Goal: Task Accomplishment & Management: Use online tool/utility

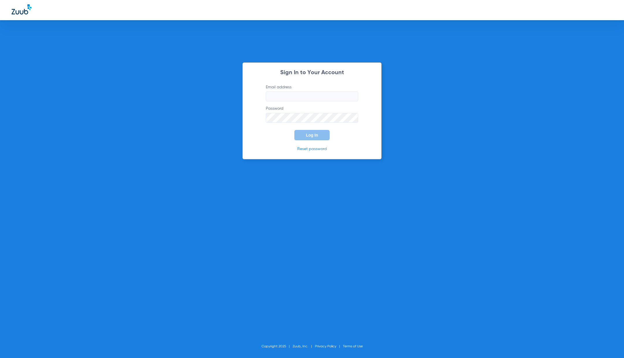
type input "[EMAIL_ADDRESS][DOMAIN_NAME]"
click at [315, 137] on span "Log In" at bounding box center [312, 135] width 12 height 5
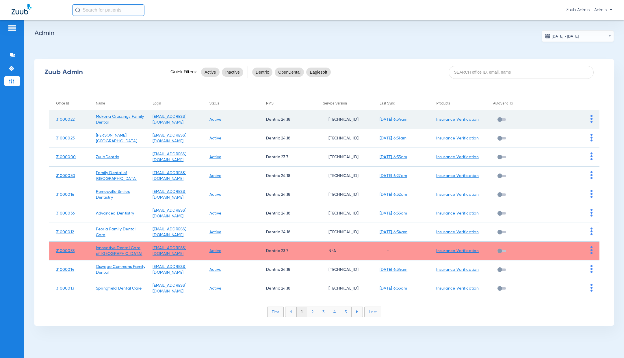
click at [591, 119] on img at bounding box center [592, 119] width 2 height 8
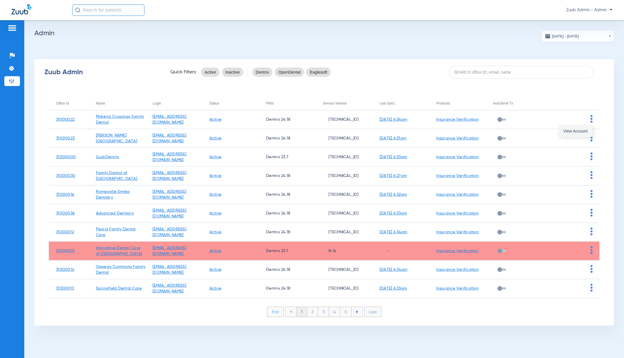
click at [580, 133] on span "View Account" at bounding box center [575, 131] width 24 height 4
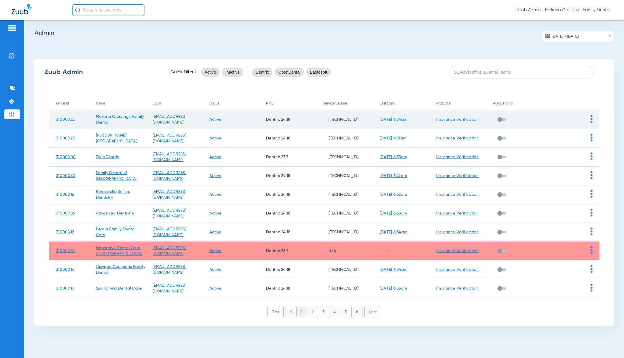
click at [591, 118] on img at bounding box center [592, 119] width 2 height 8
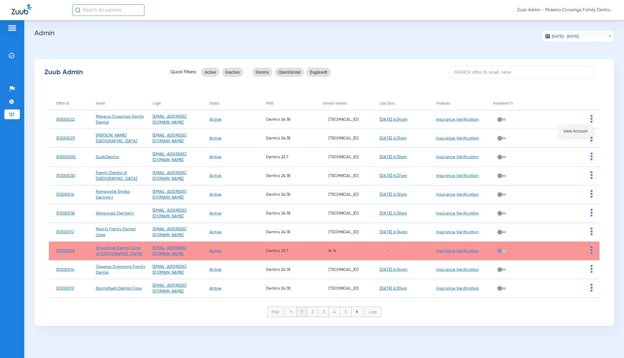
click at [574, 131] on span "View Account" at bounding box center [575, 131] width 24 height 4
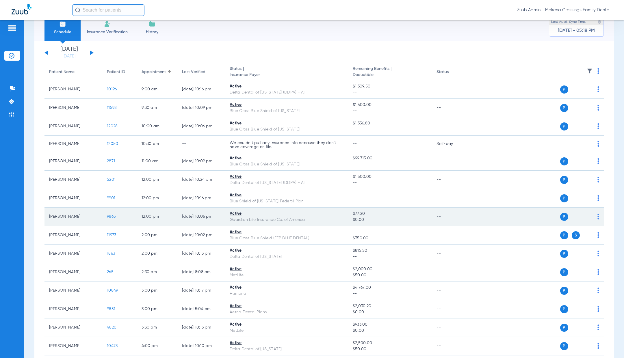
scroll to position [12, 0]
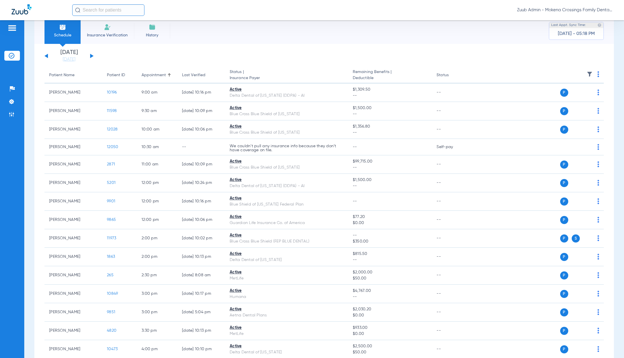
click at [92, 55] on button at bounding box center [91, 56] width 3 height 4
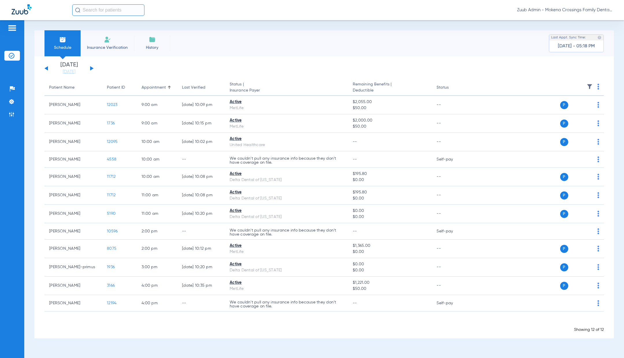
click at [91, 66] on button at bounding box center [91, 68] width 3 height 4
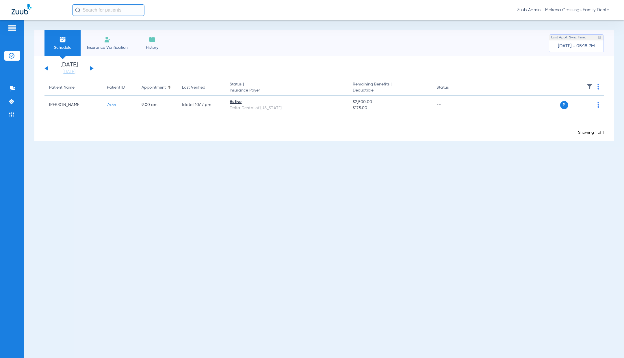
click at [92, 69] on button at bounding box center [91, 68] width 3 height 4
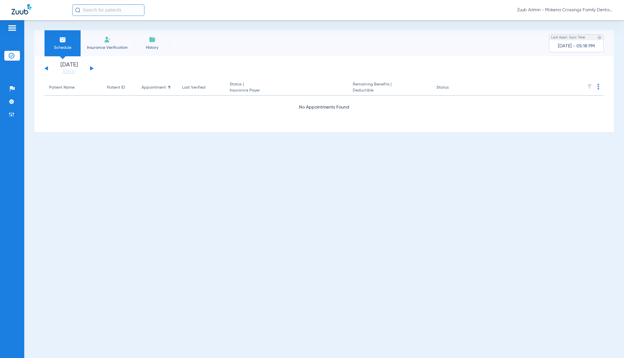
click at [92, 69] on button at bounding box center [91, 68] width 3 height 4
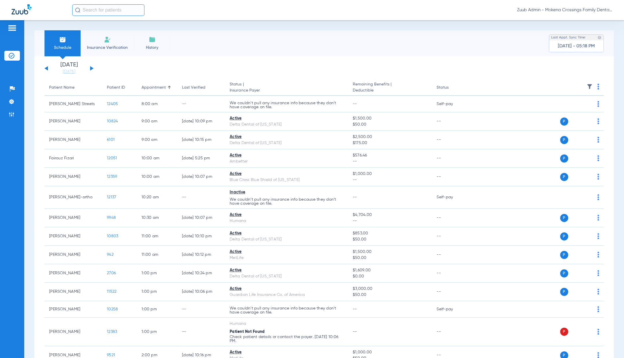
click at [90, 68] on div "[DATE] [DATE] [DATE] [DATE] [DATE] [DATE] [DATE] [DATE] [DATE] [DATE] [DATE] [D…" at bounding box center [68, 68] width 49 height 13
click at [91, 69] on button at bounding box center [91, 68] width 3 height 4
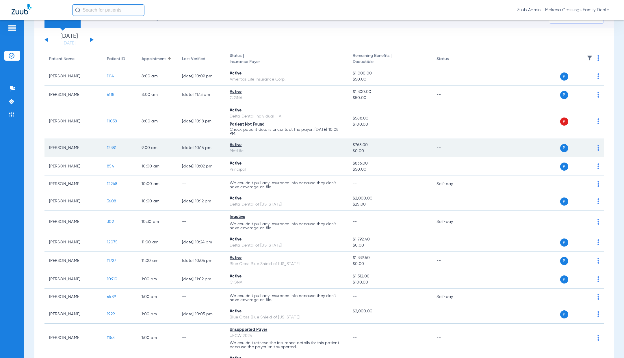
scroll to position [27, 0]
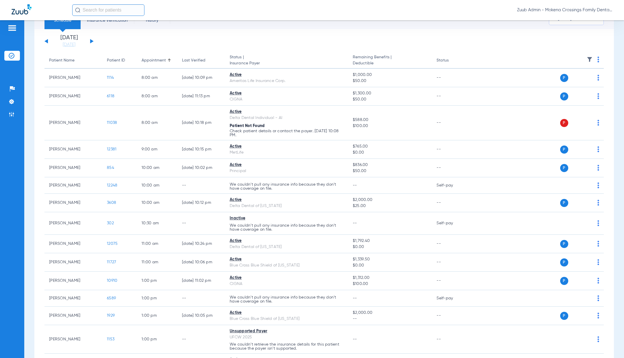
click at [92, 43] on div "[DATE] [DATE] [DATE] [DATE] [DATE] [DATE] [DATE] [DATE] [DATE] [DATE] [DATE] [D…" at bounding box center [68, 41] width 49 height 13
click at [91, 40] on button at bounding box center [91, 41] width 3 height 4
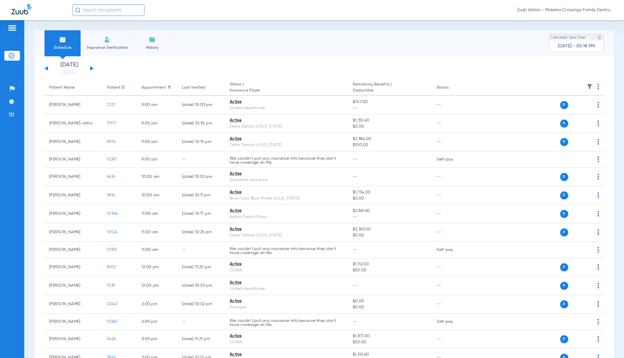
click at [92, 67] on div "[DATE] [DATE] [DATE] [DATE] [DATE] [DATE] [DATE] [DATE] [DATE] [DATE] [DATE] [D…" at bounding box center [68, 68] width 49 height 13
click at [92, 68] on button at bounding box center [91, 68] width 3 height 4
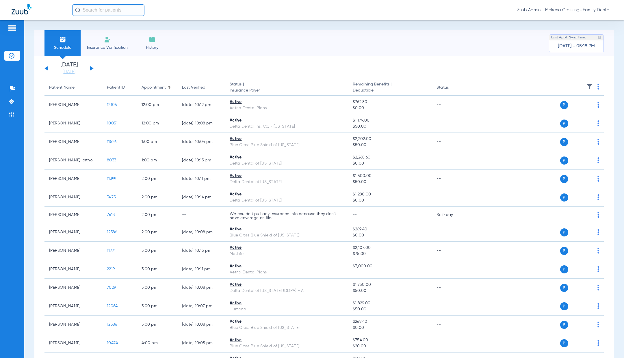
click at [92, 70] on div "[DATE] [DATE] [DATE] [DATE] [DATE] [DATE] [DATE] [DATE] [DATE] [DATE] [DATE] [D…" at bounding box center [68, 68] width 49 height 13
click at [91, 67] on div "[DATE] [DATE] [DATE] [DATE] [DATE] [DATE] [DATE] [DATE] [DATE] [DATE] [DATE] [D…" at bounding box center [68, 68] width 49 height 13
click at [92, 68] on button at bounding box center [91, 68] width 3 height 4
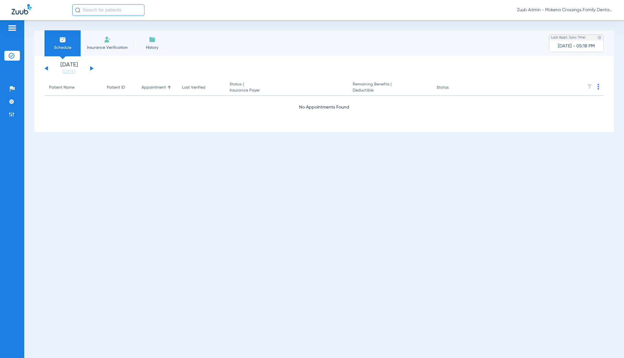
click at [92, 68] on button at bounding box center [91, 68] width 3 height 4
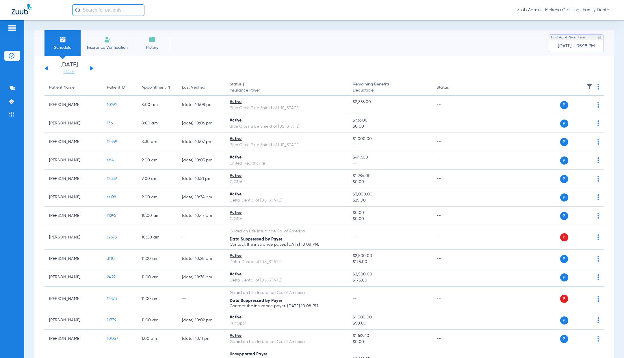
click at [91, 69] on button at bounding box center [91, 68] width 3 height 4
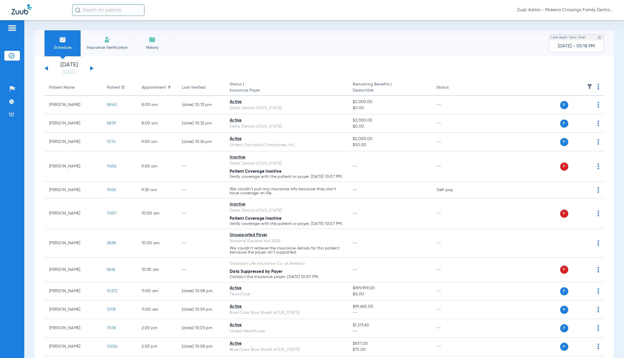
click at [92, 69] on button at bounding box center [91, 68] width 3 height 4
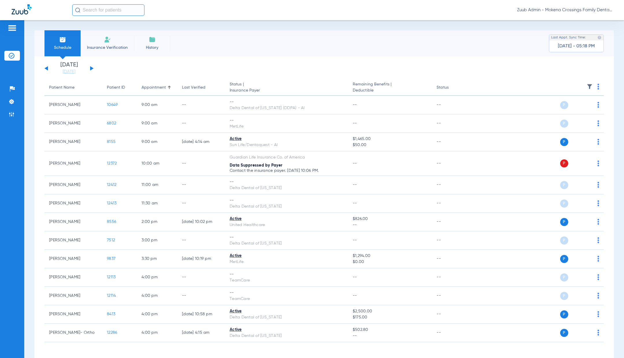
click at [92, 70] on div "[DATE] [DATE] [DATE] [DATE] [DATE] [DATE] [DATE] [DATE] [DATE] [DATE] [DATE] [D…" at bounding box center [68, 68] width 49 height 13
click at [92, 68] on button at bounding box center [91, 68] width 3 height 4
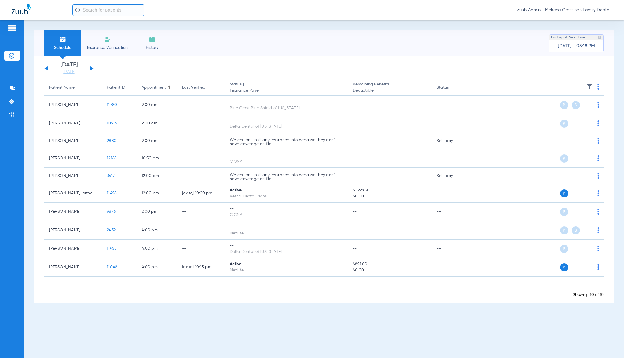
click at [92, 68] on button at bounding box center [91, 68] width 3 height 4
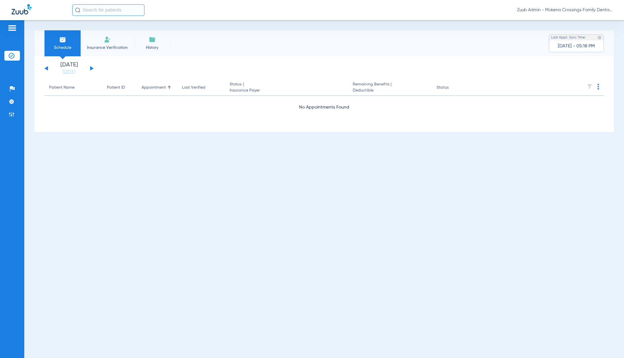
click at [92, 69] on button at bounding box center [91, 68] width 3 height 4
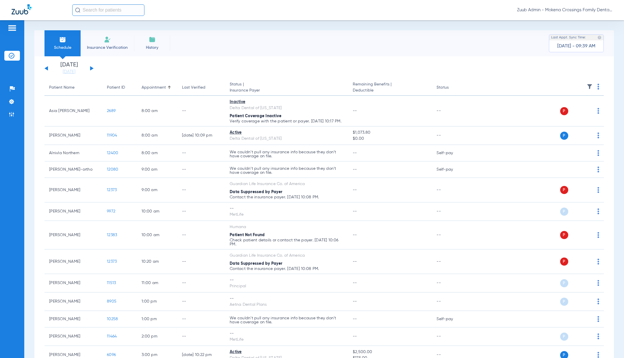
click at [110, 12] on input "text" at bounding box center [108, 10] width 72 height 12
paste input "-412080457"
click at [119, 8] on input "-412080457" at bounding box center [108, 10] width 72 height 12
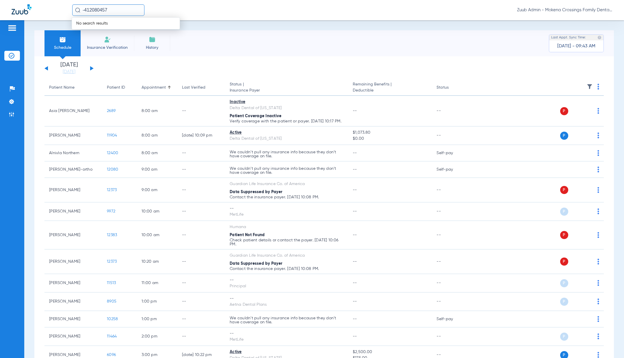
paste input "text"
type input "412080457"
click at [14, 113] on img at bounding box center [12, 115] width 6 height 6
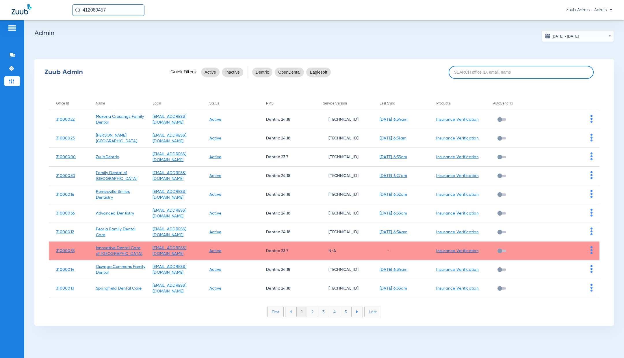
click at [528, 73] on input at bounding box center [521, 72] width 145 height 13
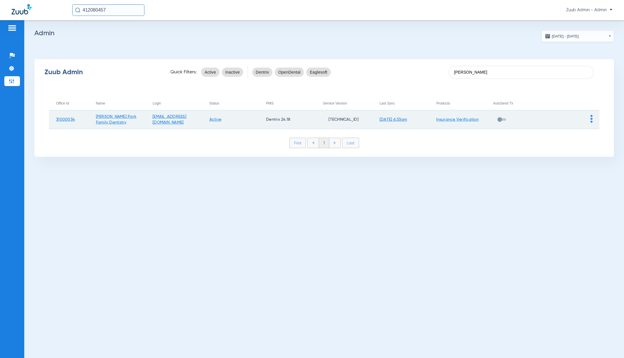
type input "[PERSON_NAME]"
click at [592, 119] on td at bounding box center [571, 119] width 57 height 19
click at [591, 122] on img at bounding box center [592, 119] width 2 height 8
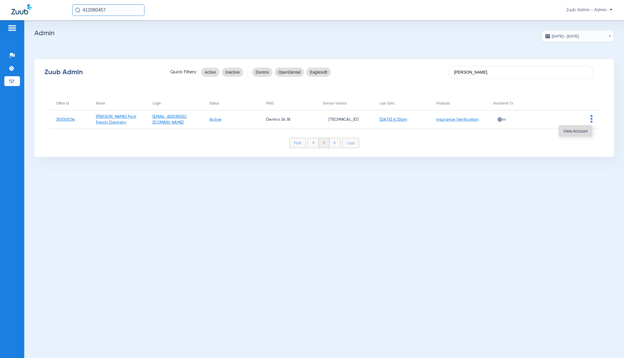
click at [580, 132] on span "View Account" at bounding box center [575, 131] width 24 height 4
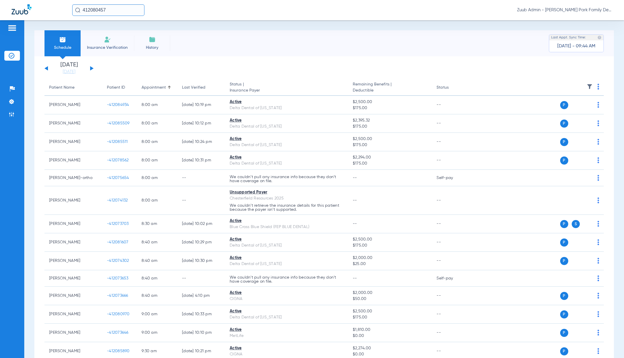
click at [83, 10] on input "412080457" at bounding box center [108, 10] width 72 height 12
type input "-412080457"
click at [128, 31] on td "-412080457" at bounding box center [126, 31] width 26 height 8
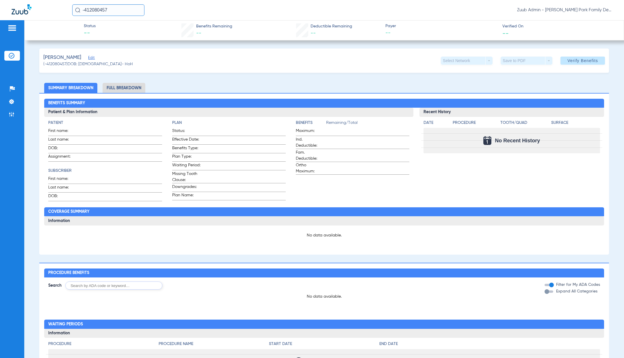
click at [88, 57] on span "Edit" at bounding box center [90, 58] width 5 height 5
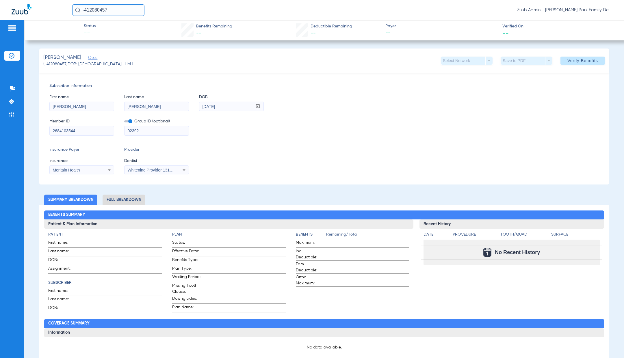
click at [11, 56] on img at bounding box center [12, 56] width 6 height 6
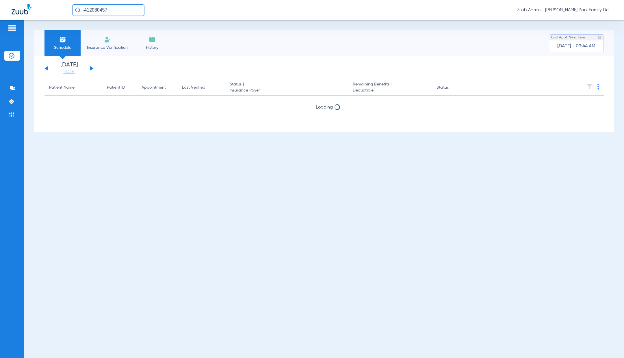
click at [106, 45] on span "Insurance Verification" at bounding box center [107, 48] width 45 height 6
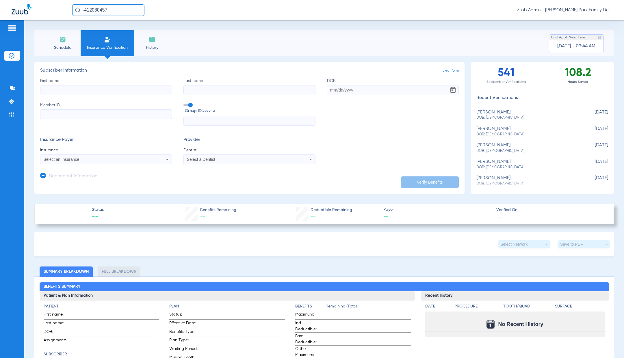
click at [121, 85] on input "First name" at bounding box center [106, 90] width 132 height 10
type input "Andreq"
type input "[PERSON_NAME]"
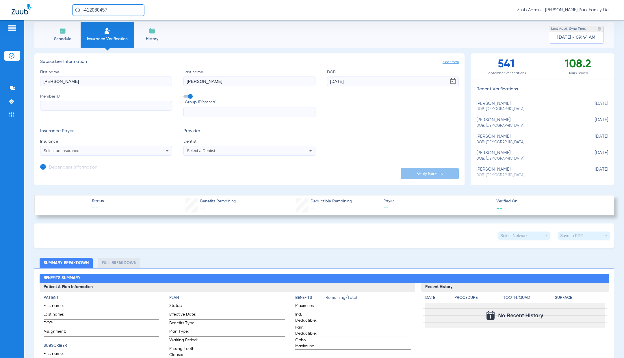
type input "[DATE]"
click at [82, 106] on input "Member ID" at bounding box center [106, 106] width 132 height 10
paste input "2684103544"
type input "2684103544"
click at [91, 151] on div "Select an Insurance" at bounding box center [94, 151] width 100 height 4
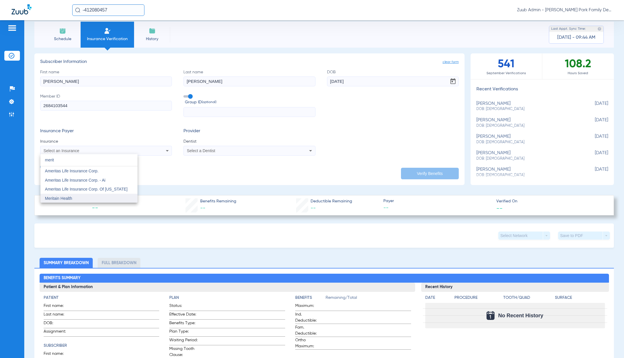
type input "merit"
click at [99, 197] on mat-option "Meritain Health" at bounding box center [88, 198] width 97 height 9
click at [242, 153] on div "Select a Dentist" at bounding box center [249, 150] width 131 height 7
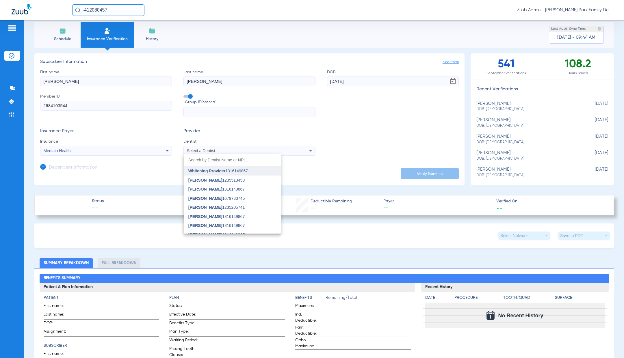
click at [251, 171] on mat-option "Whitening Provider 1316149867" at bounding box center [232, 170] width 97 height 9
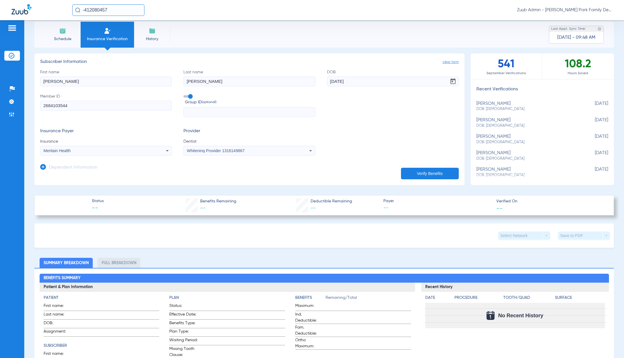
click at [429, 174] on button "Verify Benefits" at bounding box center [430, 174] width 58 height 12
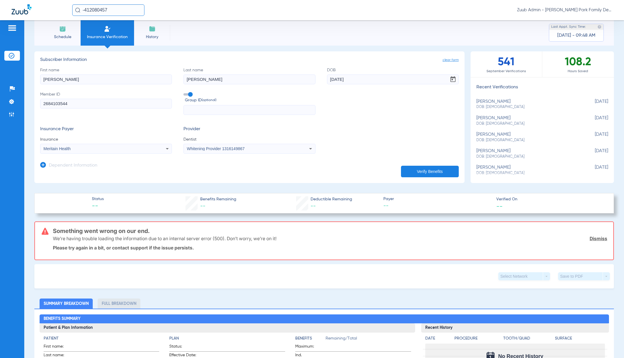
scroll to position [0, 0]
